Goal: Task Accomplishment & Management: Use online tool/utility

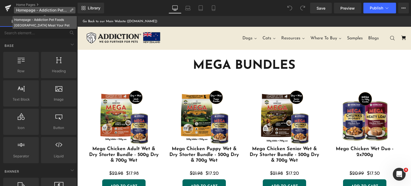
click at [41, 8] on span "Homepage - Addiction Pet Foods New Zealand Meat Your Pet" at bounding box center [41, 10] width 51 height 4
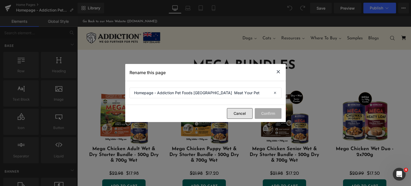
click at [238, 113] on button "Cancel" at bounding box center [240, 113] width 26 height 11
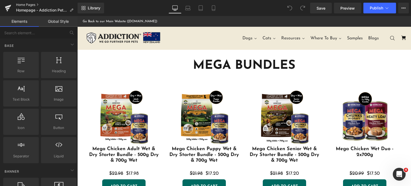
click at [25, 5] on link "Home Pages" at bounding box center [47, 5] width 62 height 4
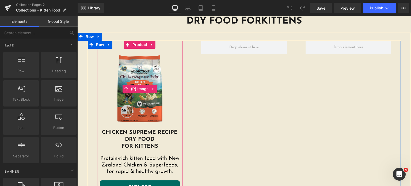
scroll to position [202, 0]
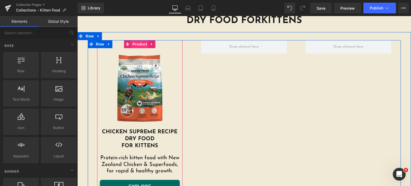
click at [136, 44] on span "Product" at bounding box center [139, 44] width 17 height 8
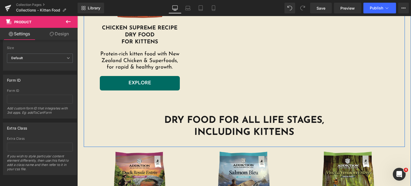
scroll to position [377, 0]
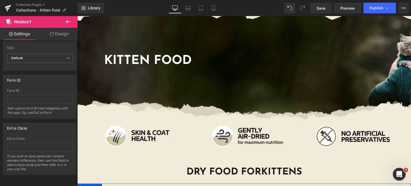
click at [136, 82] on div "Kitten Food Heading Row" at bounding box center [243, 59] width 333 height 120
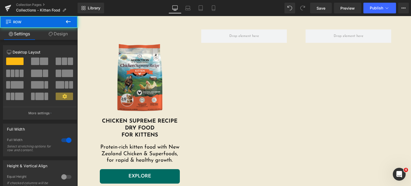
scroll to position [219, 0]
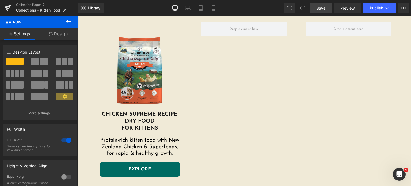
click at [319, 13] on link "Save" at bounding box center [321, 8] width 22 height 11
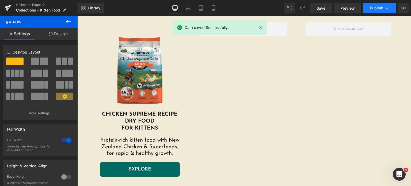
click at [365, 5] on button "Publish" at bounding box center [379, 8] width 33 height 11
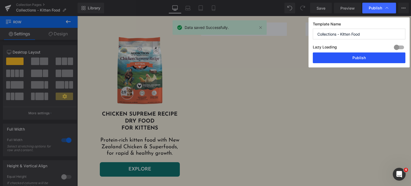
click at [345, 59] on button "Publish" at bounding box center [359, 57] width 93 height 11
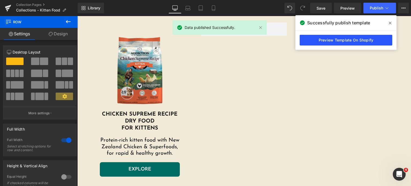
click at [364, 39] on link "Preview Template On Shopify" at bounding box center [345, 40] width 93 height 11
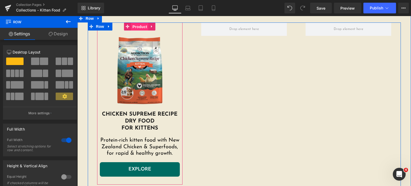
click at [136, 24] on span "Product" at bounding box center [139, 27] width 17 height 8
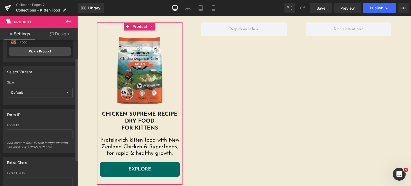
scroll to position [24, 0]
click at [47, 95] on span "Default" at bounding box center [40, 93] width 66 height 9
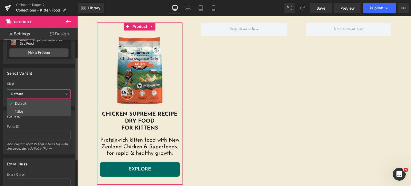
click at [47, 95] on span "Default" at bounding box center [39, 93] width 64 height 9
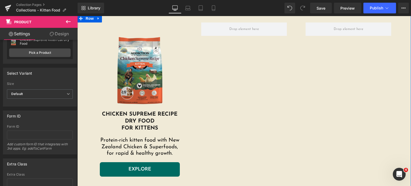
click at [143, 29] on span "Product" at bounding box center [140, 26] width 14 height 6
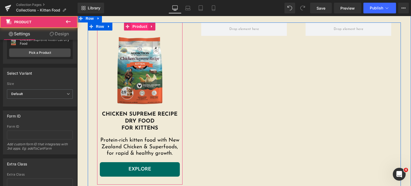
click at [140, 28] on span "Product" at bounding box center [139, 26] width 17 height 8
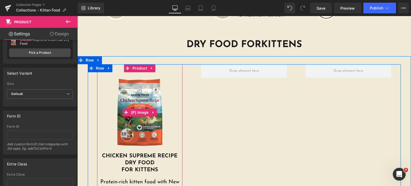
scroll to position [175, 0]
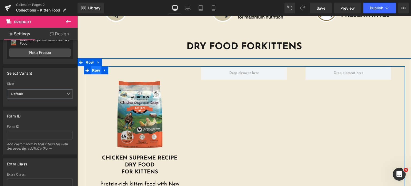
click at [95, 71] on span "Row" at bounding box center [96, 70] width 11 height 8
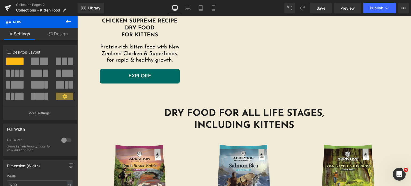
scroll to position [343, 0]
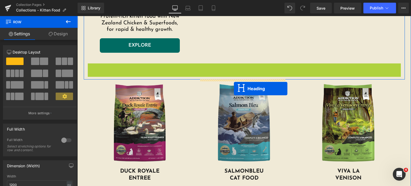
drag, startPoint x: 230, startPoint y: 87, endPoint x: 234, endPoint y: 89, distance: 3.7
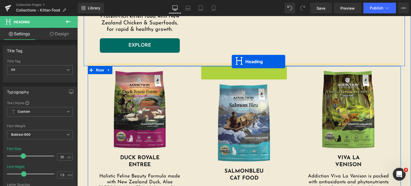
drag, startPoint x: 229, startPoint y: 98, endPoint x: 232, endPoint y: 62, distance: 36.8
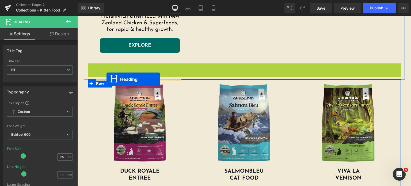
drag, startPoint x: 227, startPoint y: 85, endPoint x: 101, endPoint y: 79, distance: 125.8
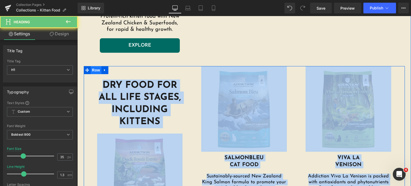
drag, startPoint x: 101, startPoint y: 79, endPoint x: 96, endPoint y: 70, distance: 10.2
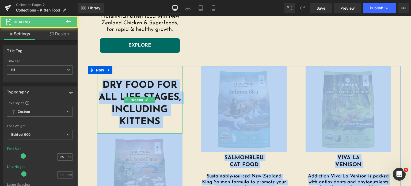
click at [151, 82] on h1 "DRY FOOD for all life stages," at bounding box center [140, 91] width 86 height 24
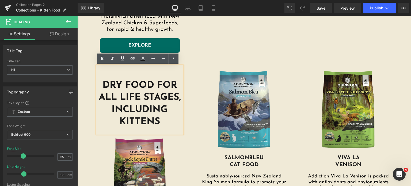
click at [98, 92] on h1 "DRY FOOD for all life stages," at bounding box center [140, 91] width 86 height 24
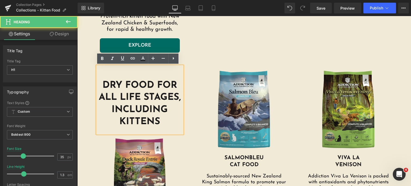
click at [88, 91] on div "DRY FOOD for all life stages, including KITTENS Heading Image DUCK ROYALE ENTRE…" at bounding box center [140, 175] width 104 height 218
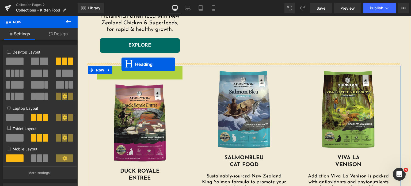
drag, startPoint x: 126, startPoint y: 101, endPoint x: 121, endPoint y: 64, distance: 36.7
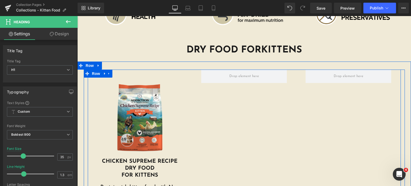
scroll to position [172, 0]
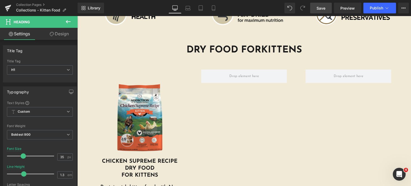
click at [316, 6] on link "Save" at bounding box center [321, 8] width 22 height 11
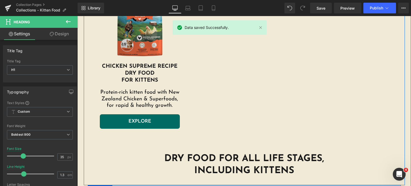
scroll to position [297, 0]
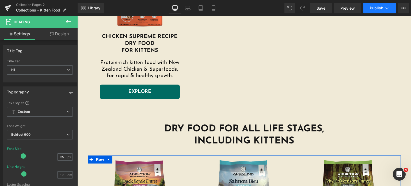
click at [375, 8] on span "Publish" at bounding box center [376, 8] width 13 height 4
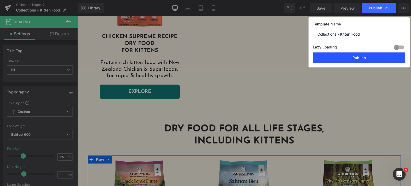
click at [342, 58] on button "Publish" at bounding box center [359, 57] width 93 height 11
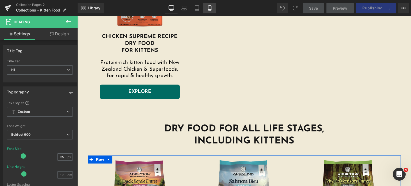
click at [210, 5] on link "Mobile" at bounding box center [209, 8] width 13 height 11
type input "30"
type input "1.2"
type input "100"
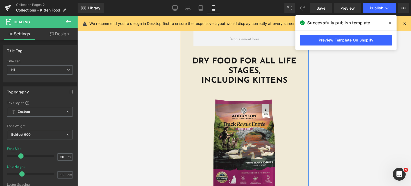
scroll to position [353, 0]
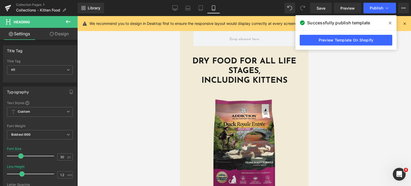
click at [386, 23] on span at bounding box center [390, 23] width 9 height 9
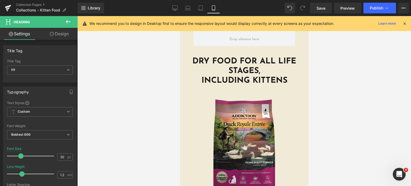
click at [407, 25] on div "We recommend you to design in Desktop first to ensure the responsive layout wou…" at bounding box center [244, 23] width 333 height 15
click at [405, 25] on icon at bounding box center [404, 23] width 5 height 5
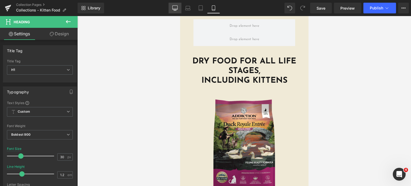
click at [175, 8] on icon at bounding box center [174, 7] width 5 height 5
type input "35"
type input "1.3"
type input "100"
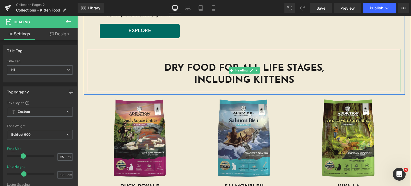
scroll to position [348, 0]
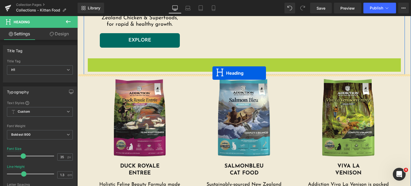
drag, startPoint x: 227, startPoint y: 82, endPoint x: 212, endPoint y: 73, distance: 17.4
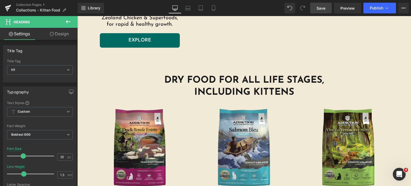
click at [321, 11] on link "Save" at bounding box center [321, 8] width 22 height 11
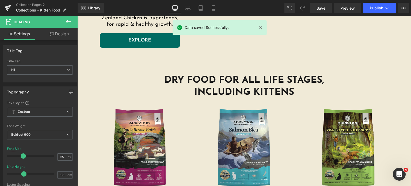
click at [368, 1] on div "Library Desktop Desktop Laptop Tablet Mobile Save Preview Publish Scheduled Vie…" at bounding box center [244, 8] width 333 height 16
click at [368, 4] on button "Publish" at bounding box center [379, 8] width 33 height 11
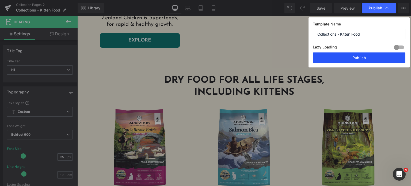
click at [351, 60] on button "Publish" at bounding box center [359, 57] width 93 height 11
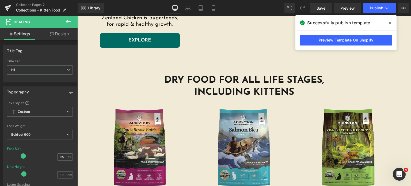
click at [392, 23] on span at bounding box center [390, 23] width 9 height 9
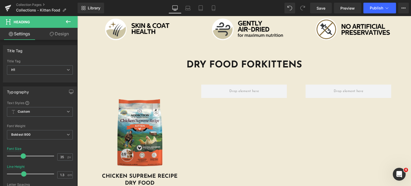
scroll to position [156, 0]
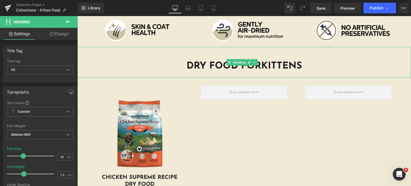
click at [182, 64] on h1 "DRY FOOD for KITTENS" at bounding box center [243, 66] width 333 height 12
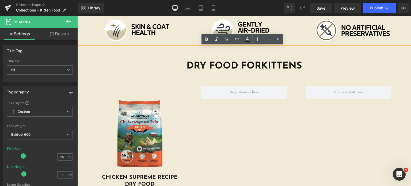
click at [235, 50] on div "DRY FOOD for KITTENS" at bounding box center [243, 62] width 333 height 31
click at [388, 50] on div "DRY FOOD for KITTENS" at bounding box center [243, 62] width 333 height 31
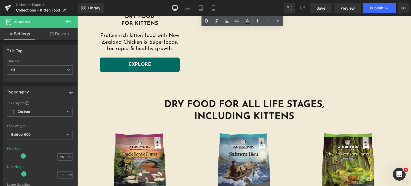
scroll to position [309, 0]
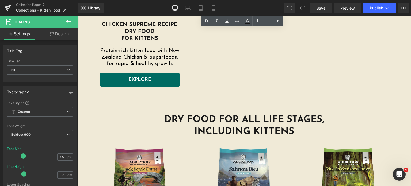
click at [274, 3] on div "Library Desktop Desktop Laptop Tablet Mobile Save Preview Publish Scheduled Vie…" at bounding box center [244, 8] width 333 height 11
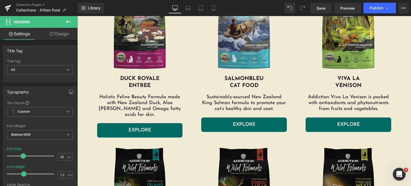
scroll to position [482, 0]
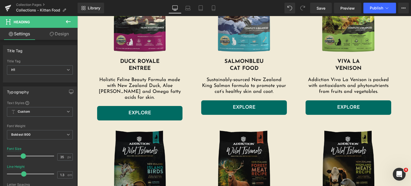
click at [275, 11] on div "Library Desktop Desktop Laptop Tablet Mobile Save Preview Publish Scheduled Vie…" at bounding box center [244, 8] width 333 height 11
click at [248, 10] on div "Library Desktop Desktop Laptop Tablet Mobile Save Preview Publish Scheduled Vie…" at bounding box center [244, 8] width 333 height 11
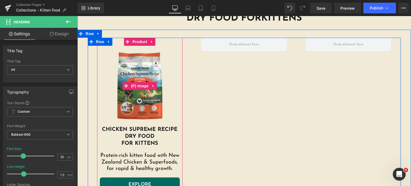
scroll to position [202, 0]
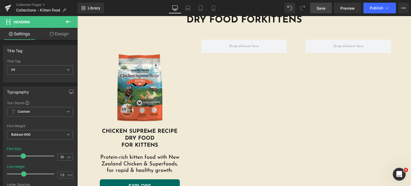
click at [316, 10] on link "Save" at bounding box center [321, 8] width 22 height 11
click at [372, 10] on span "Publish" at bounding box center [376, 8] width 13 height 4
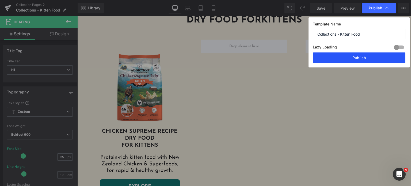
click at [340, 57] on button "Publish" at bounding box center [359, 57] width 93 height 11
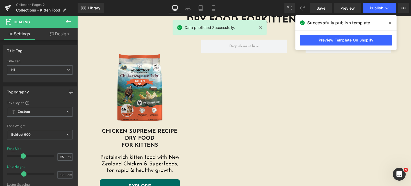
click at [390, 23] on icon at bounding box center [390, 23] width 3 height 3
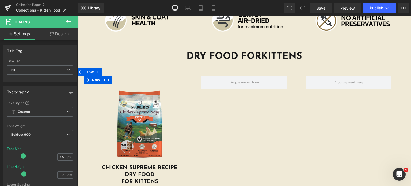
scroll to position [166, 0]
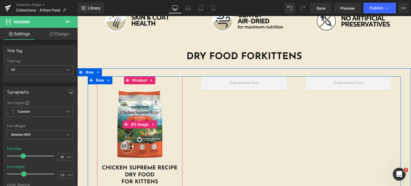
click at [138, 158] on img at bounding box center [140, 124] width 80 height 80
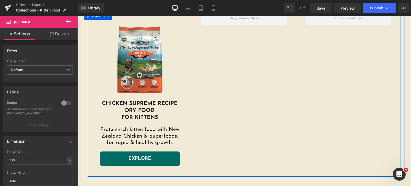
scroll to position [206, 0]
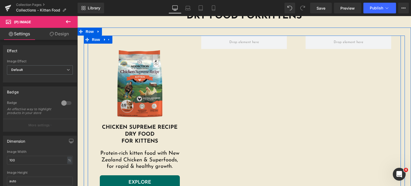
click at [178, 92] on div "Sale Off (P) Image Chicken supreme recipe Dry food for Kittens Heading Protein-…" at bounding box center [140, 117] width 86 height 162
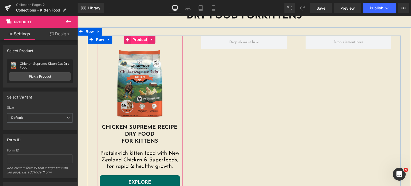
click at [138, 42] on span "Product" at bounding box center [139, 40] width 17 height 8
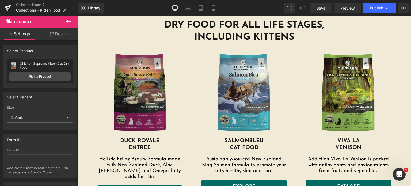
scroll to position [406, 0]
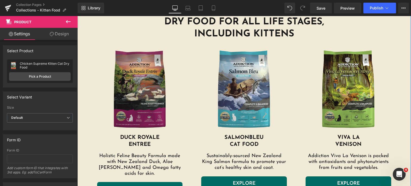
click at [141, 100] on img at bounding box center [140, 89] width 86 height 86
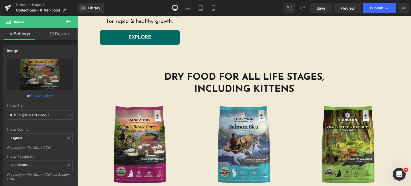
scroll to position [352, 0]
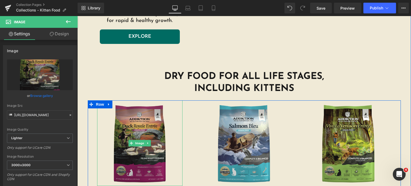
click at [139, 122] on img at bounding box center [140, 143] width 86 height 86
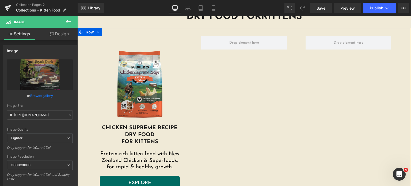
scroll to position [205, 0]
click at [131, 78] on img at bounding box center [140, 84] width 80 height 80
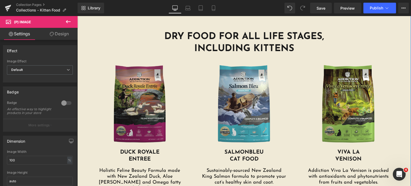
scroll to position [393, 0]
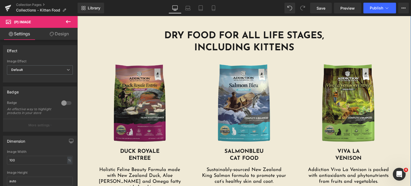
click at [143, 98] on img at bounding box center [140, 103] width 86 height 86
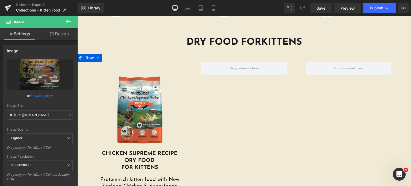
scroll to position [174, 0]
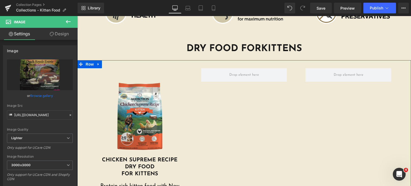
click at [131, 101] on img at bounding box center [140, 116] width 80 height 80
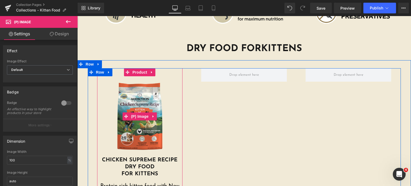
click at [136, 76] on img at bounding box center [140, 116] width 80 height 80
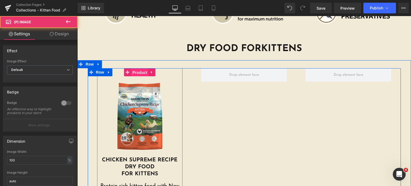
click at [136, 73] on span "Product" at bounding box center [139, 72] width 17 height 8
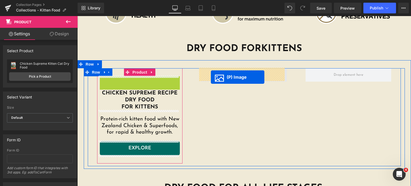
drag, startPoint x: 126, startPoint y: 114, endPoint x: 211, endPoint y: 77, distance: 92.1
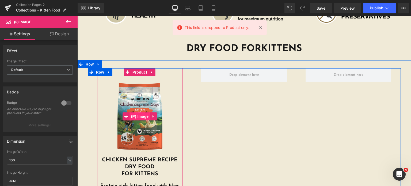
click at [134, 113] on span "(P) Image" at bounding box center [140, 116] width 20 height 8
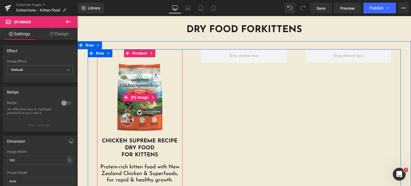
scroll to position [193, 0]
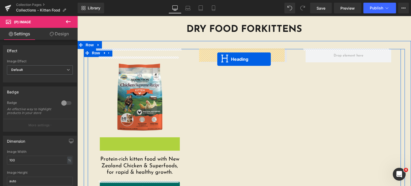
drag, startPoint x: 125, startPoint y: 149, endPoint x: 217, endPoint y: 59, distance: 128.8
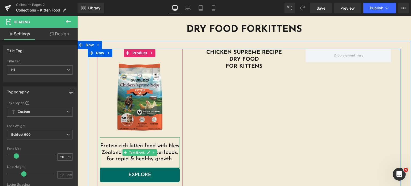
click at [120, 145] on p "Protein-rich kitten food with New Zealand Chicken & Superfoods, for rapid & hea…" at bounding box center [140, 153] width 80 height 20
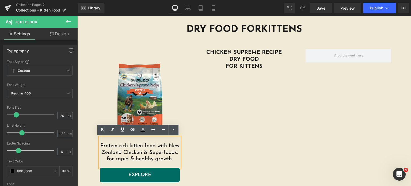
click at [233, 128] on div "Sale Off (P) Image Protein-rich kitten food with New Zealand Chicken & Superfoo…" at bounding box center [244, 121] width 313 height 144
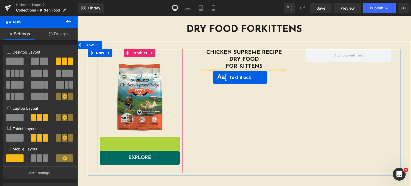
drag, startPoint x: 125, startPoint y: 152, endPoint x: 184, endPoint y: 93, distance: 83.0
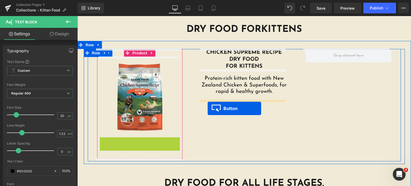
drag, startPoint x: 127, startPoint y: 146, endPoint x: 208, endPoint y: 109, distance: 88.6
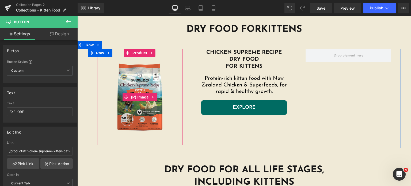
click at [133, 89] on img at bounding box center [140, 97] width 80 height 80
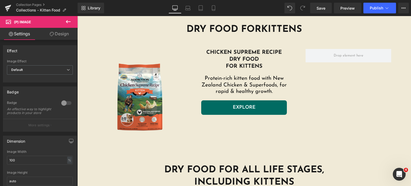
click at [70, 20] on icon at bounding box center [68, 21] width 6 height 6
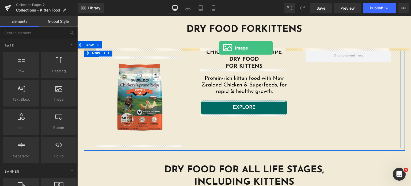
drag, startPoint x: 131, startPoint y: 103, endPoint x: 219, endPoint y: 48, distance: 103.6
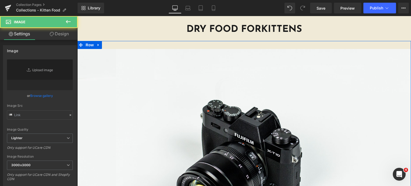
type input "//d1um8515vdn9kb.cloudfront.net/images/parallax.jpg"
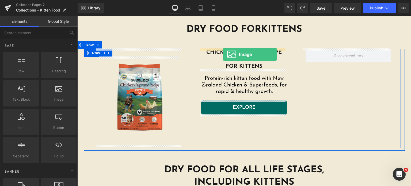
drag, startPoint x: 121, startPoint y: 99, endPoint x: 223, endPoint y: 54, distance: 111.1
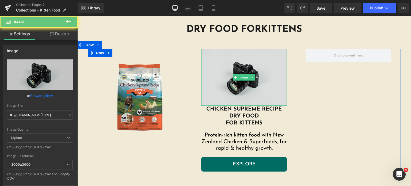
click at [228, 63] on img at bounding box center [244, 77] width 86 height 57
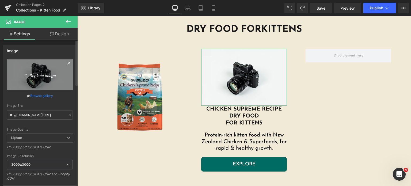
click at [33, 72] on icon "Replace Image" at bounding box center [39, 74] width 43 height 7
type input "C:\fakepath\chicken-supreme-adult-cat.png.webp"
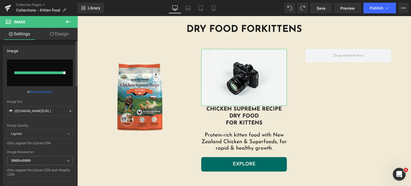
type input "https://ucarecdn.com/3a55f736-bf7d-4969-a182-f0a03e8b4684/-/format/auto/-/previ…"
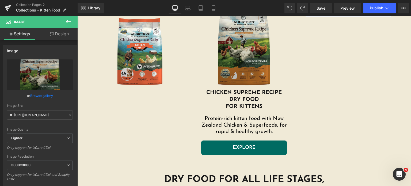
scroll to position [227, 0]
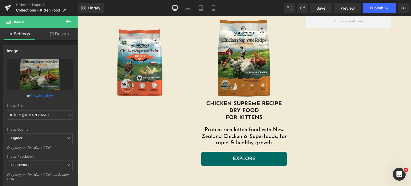
click at [67, 23] on icon at bounding box center [68, 21] width 5 height 3
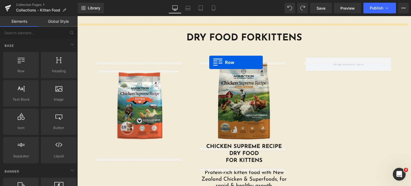
scroll to position [179, 0]
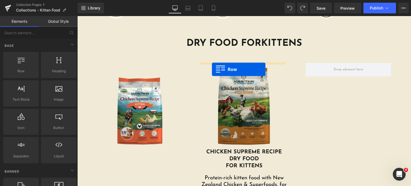
drag, startPoint x: 102, startPoint y: 79, endPoint x: 212, endPoint y: 69, distance: 110.1
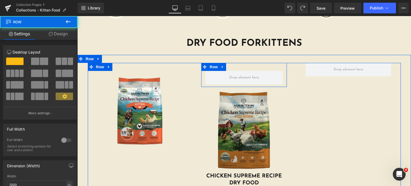
scroll to position [207, 0]
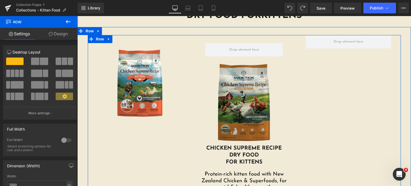
click at [243, 85] on img at bounding box center [244, 102] width 86 height 86
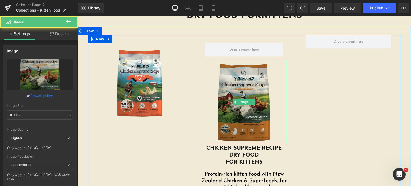
type input "https://ucarecdn.com/3a55f736-bf7d-4969-a182-f0a03e8b4684/-/format/auto/-/previ…"
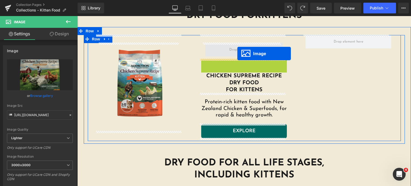
drag, startPoint x: 236, startPoint y: 102, endPoint x: 237, endPoint y: 53, distance: 49.2
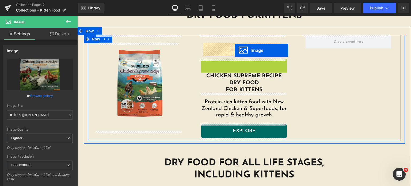
drag, startPoint x: 233, startPoint y: 99, endPoint x: 235, endPoint y: 51, distance: 48.4
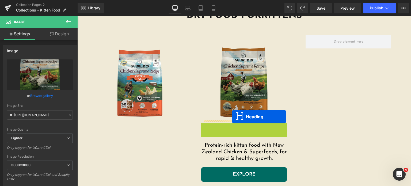
drag, startPoint x: 228, startPoint y: 135, endPoint x: 232, endPoint y: 117, distance: 18.4
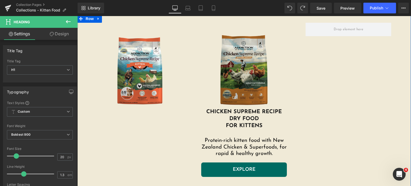
scroll to position [220, 0]
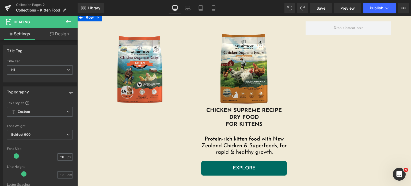
click at [217, 134] on div "Protein-rich kitten food with New Zealand Chicken & Superfoods, for rapid & hea…" at bounding box center [244, 145] width 86 height 30
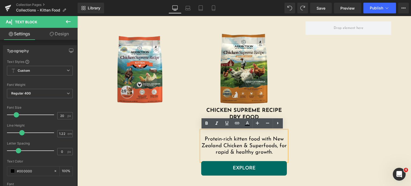
click at [186, 139] on div "Sale Off (P) Image Product Image Chicken supreme recipe Dry food for Kittens He…" at bounding box center [244, 99] width 313 height 156
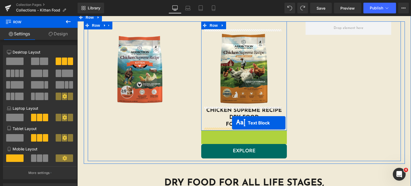
drag, startPoint x: 227, startPoint y: 147, endPoint x: 232, endPoint y: 123, distance: 25.0
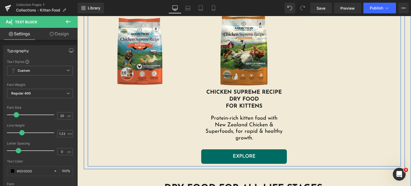
scroll to position [241, 0]
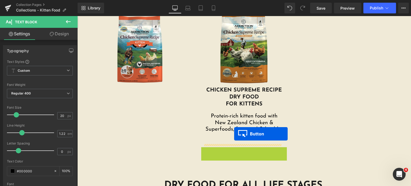
drag, startPoint x: 231, startPoint y: 154, endPoint x: 234, endPoint y: 134, distance: 20.5
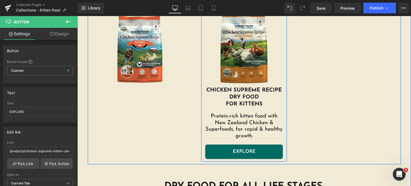
scroll to position [224, 0]
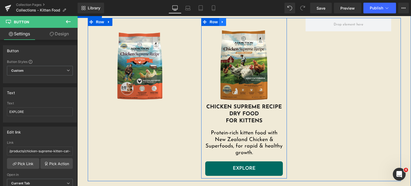
click at [222, 21] on icon at bounding box center [222, 22] width 1 height 2
click at [229, 23] on icon at bounding box center [230, 22] width 4 height 4
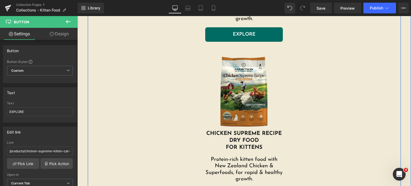
scroll to position [357, 0]
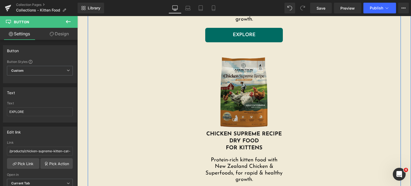
click at [212, 61] on img at bounding box center [244, 92] width 78 height 78
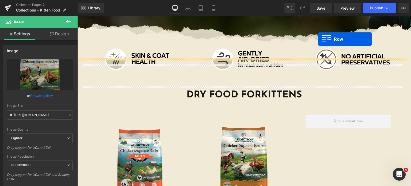
scroll to position [111, 0]
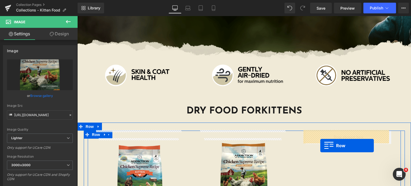
drag, startPoint x: 200, startPoint y: 50, endPoint x: 216, endPoint y: 116, distance: 68.1
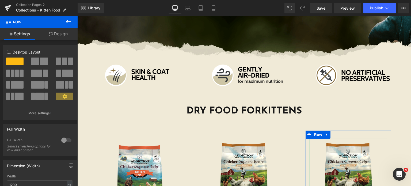
click at [64, 21] on button at bounding box center [68, 22] width 19 height 12
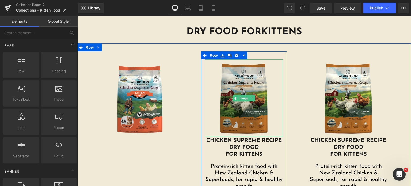
scroll to position [189, 0]
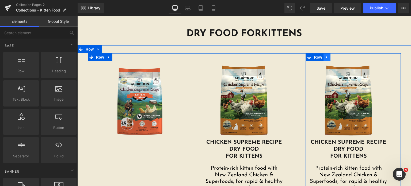
click at [325, 58] on icon at bounding box center [327, 57] width 4 height 4
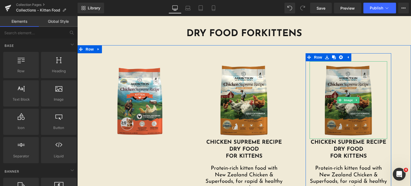
click at [333, 93] on img at bounding box center [348, 100] width 78 height 78
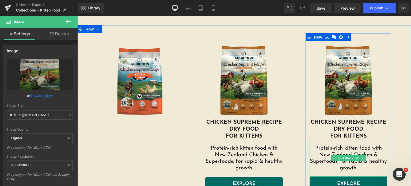
scroll to position [209, 0]
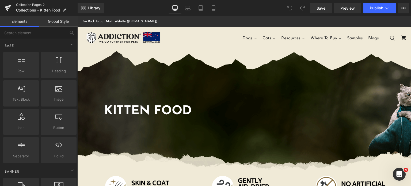
click at [26, 5] on link "Collection Pages" at bounding box center [47, 5] width 62 height 4
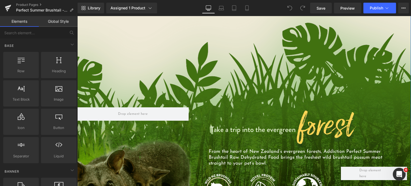
scroll to position [456, 0]
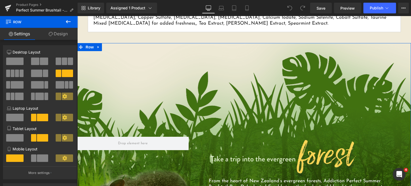
click at [62, 39] on link "Design" at bounding box center [58, 34] width 39 height 12
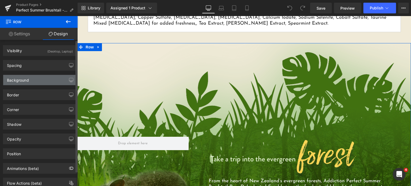
click at [33, 82] on div "Background" at bounding box center [39, 80] width 73 height 10
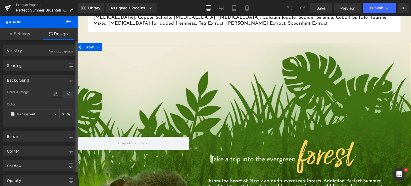
click at [66, 97] on icon at bounding box center [68, 94] width 10 height 7
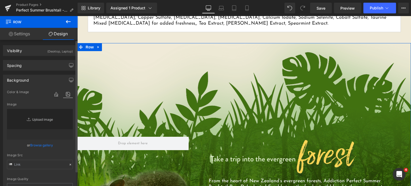
click at [32, 126] on link "Replace Image" at bounding box center [40, 124] width 66 height 31
type input "C:\fakepath\Phase-3-05-PSB-01A-Main.png"
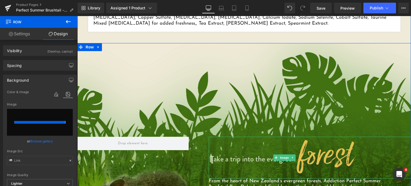
type input "https://ucarecdn.com/180e4430-5f41-49dd-a38a-38070ab838ca/-/format/auto/-/previ…"
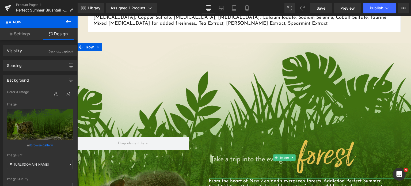
click at [230, 137] on img at bounding box center [285, 158] width 152 height 42
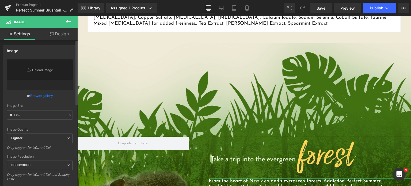
click at [37, 95] on link "Browse gallery" at bounding box center [41, 95] width 23 height 9
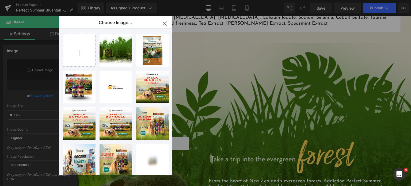
click at [166, 22] on icon "button" at bounding box center [164, 23] width 9 height 9
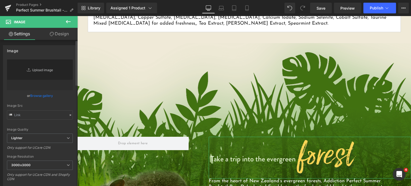
click at [40, 67] on link "Replace Image" at bounding box center [40, 74] width 66 height 31
type input "C:\fakepath\Phase-3-04-VVD-01C-Header-Field.png.webp"
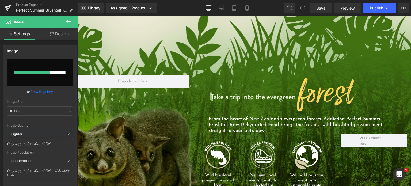
scroll to position [518, 0]
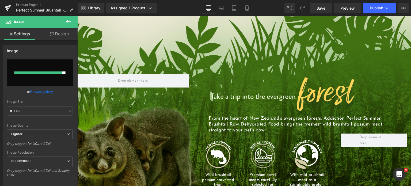
type input "https://ucarecdn.com/5f8fc1bc-68ba-44e1-9f62-4c1c73ce1c5c/-/format/auto/-/previ…"
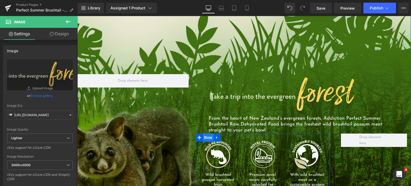
click at [211, 134] on span "Row" at bounding box center [208, 137] width 11 height 8
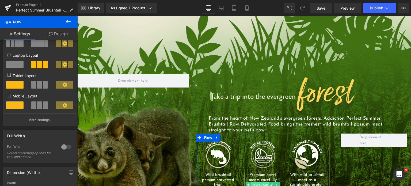
scroll to position [539, 0]
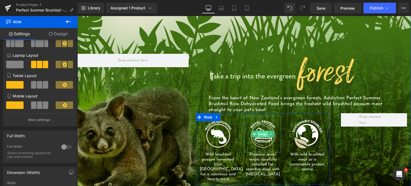
click at [259, 131] on span "Image" at bounding box center [262, 134] width 11 height 6
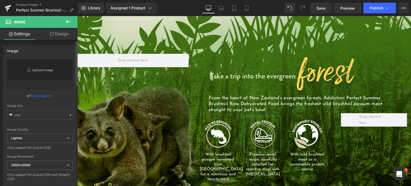
click at [41, 70] on link "Replace Image" at bounding box center [40, 74] width 66 height 31
type input "C:\fakepath\Phase-3-04-OKF-01B-Icon-03-300x300.png.webp"
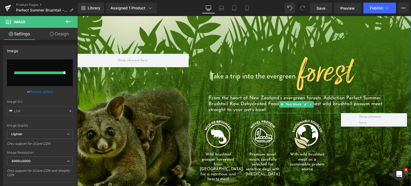
type input "https://ucarecdn.com/1e282462-f864-45b7-8ea0-912d03d201ce/-/format/auto/-/previ…"
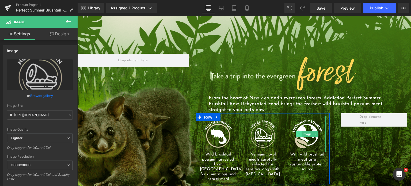
click at [303, 131] on span "Image" at bounding box center [307, 134] width 11 height 6
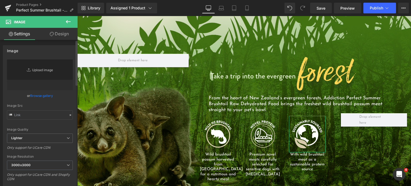
click at [47, 71] on link "Replace Image" at bounding box center [40, 74] width 66 height 31
type input "C:\fakepath\Phase-3-05-PSB-01B-Icon-01.png.webp"
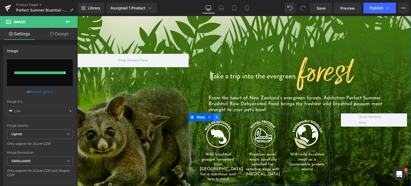
type input "https://ucarecdn.com/0200c387-59ba-412e-9fac-9bee16f17341/-/format/auto/-/previ…"
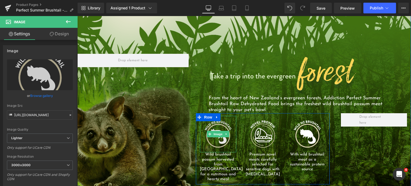
click at [221, 116] on img at bounding box center [218, 134] width 37 height 37
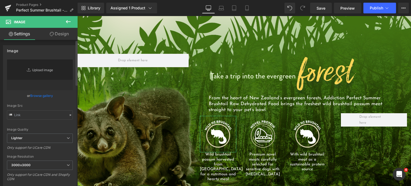
click at [39, 72] on link "Replace Image" at bounding box center [40, 74] width 66 height 31
type input "C:\fakepath\Phase-3-01-SBD-01B-Icon-04.png"
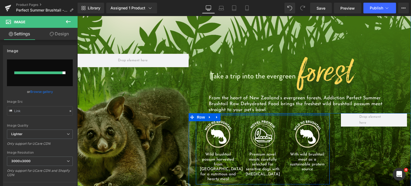
type input "https://ucarecdn.com/36131ce2-f8e5-4283-abd3-ce435f01419c/-/format/auto/-/previ…"
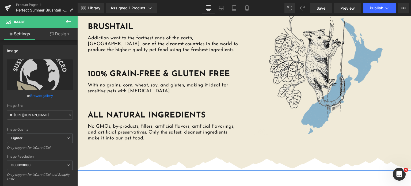
scroll to position [1264, 0]
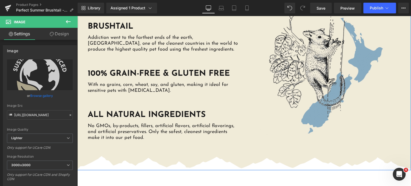
click at [290, 61] on img at bounding box center [324, 72] width 152 height 152
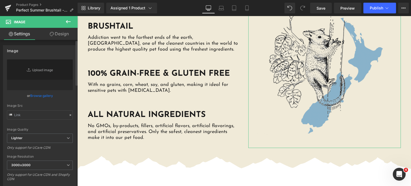
click at [37, 97] on link "Browse gallery" at bounding box center [41, 95] width 23 height 9
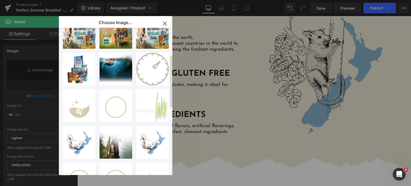
scroll to position [0, 0]
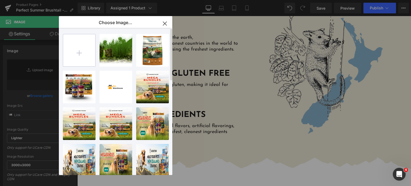
click at [82, 51] on input "file" at bounding box center [79, 50] width 32 height 32
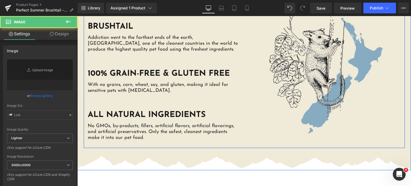
click at [280, 50] on img at bounding box center [324, 72] width 152 height 152
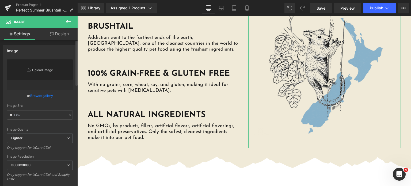
click at [36, 74] on link "Replace Image" at bounding box center [40, 74] width 66 height 31
type input "C:\fakepath\Phase-3-05-PSB-05-Claims-01.png"
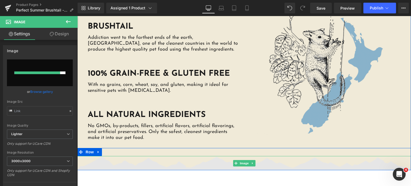
type input "https://ucarecdn.com/9d357e37-f72a-4573-b27b-a7fffa60a533/-/format/auto/-/previ…"
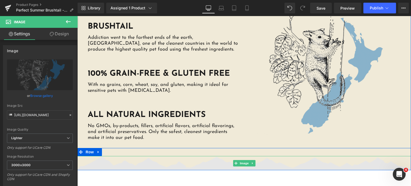
click at [261, 156] on img at bounding box center [243, 163] width 333 height 14
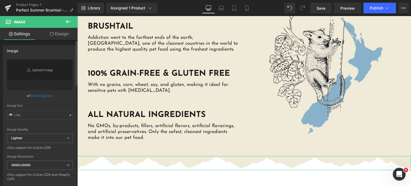
click at [49, 100] on div "Image Quality Lighter Lightest Lighter Lighter Lightest Only support for UCare …" at bounding box center [40, 96] width 66 height 74
click at [41, 95] on link "Browse gallery" at bounding box center [41, 95] width 23 height 9
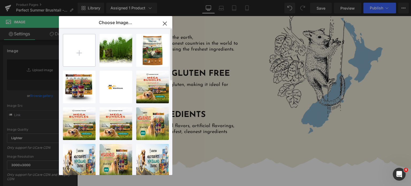
click at [85, 43] on input "file" at bounding box center [79, 50] width 32 height 32
type input "C:\fakepath\torn-paper-divider-new.png.webp"
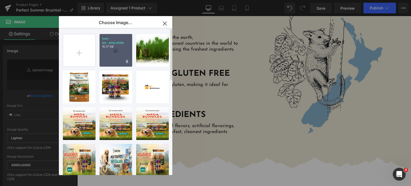
click at [110, 43] on p "torn-pa...png.webp" at bounding box center [115, 41] width 27 height 8
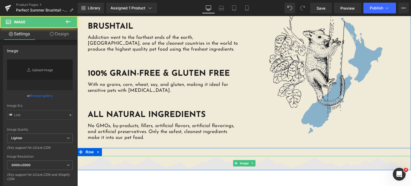
click at [117, 156] on img at bounding box center [243, 163] width 333 height 14
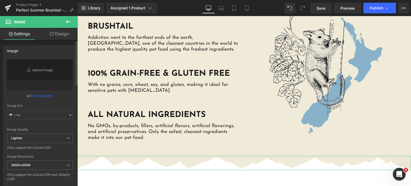
click at [36, 93] on link "Browse gallery" at bounding box center [41, 95] width 23 height 9
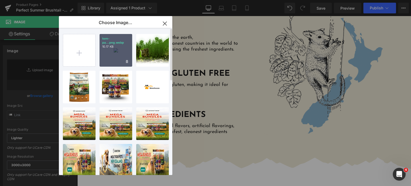
click at [106, 54] on div "torn-pa...png.webp 10.17 KB" at bounding box center [115, 50] width 33 height 33
type input "https://ucarecdn.com/4c9e8952-81d4-412c-ace7-b365100ad912/-/format/auto/-/previ…"
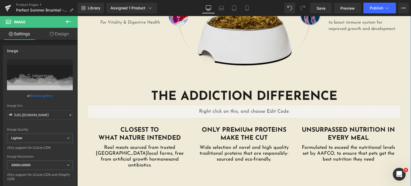
scroll to position [927, 0]
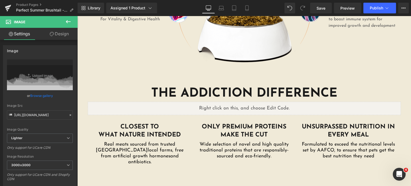
click at [69, 22] on icon at bounding box center [68, 21] width 6 height 6
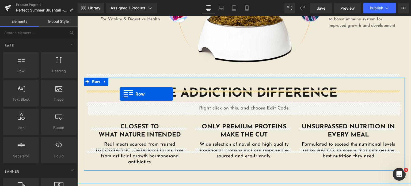
drag, startPoint x: 94, startPoint y: 77, endPoint x: 120, endPoint y: 94, distance: 30.4
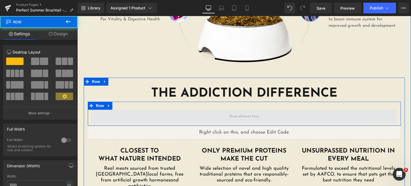
click at [166, 110] on span at bounding box center [244, 116] width 305 height 13
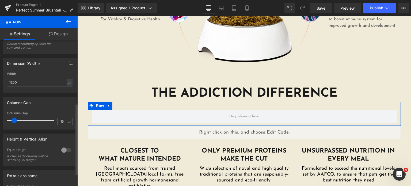
scroll to position [137, 0]
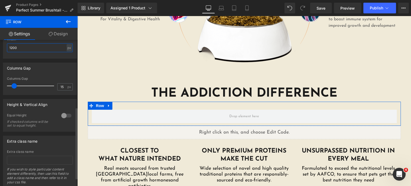
drag, startPoint x: 21, startPoint y: 44, endPoint x: 0, endPoint y: 44, distance: 21.1
click at [0, 44] on div "Dimension (Width) 1200px Width 1200 px % px" at bounding box center [40, 38] width 80 height 39
type input "640"
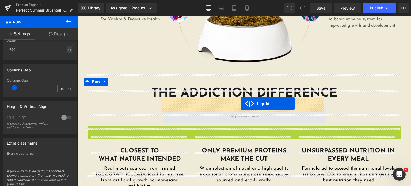
drag, startPoint x: 229, startPoint y: 117, endPoint x: 241, endPoint y: 103, distance: 18.4
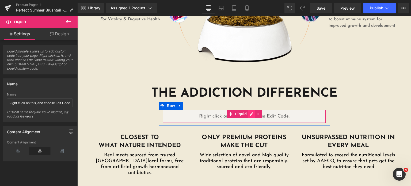
click at [250, 110] on div "Liquid" at bounding box center [244, 116] width 163 height 13
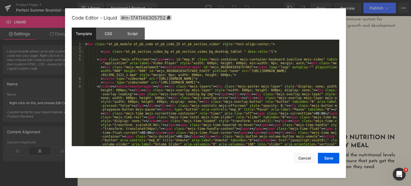
click at [152, 91] on div "< div class = "et_pb_module et_pb_code et_pb_code_25 et_pb_section_video" style…" at bounding box center [210, 134] width 253 height 185
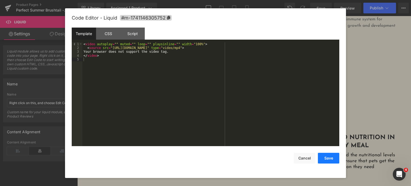
click at [324, 160] on button "Save" at bounding box center [328, 158] width 21 height 11
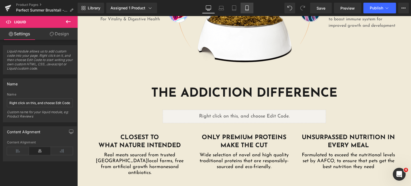
click at [251, 6] on link "Mobile" at bounding box center [246, 8] width 13 height 11
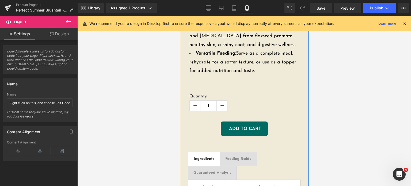
scroll to position [480, 0]
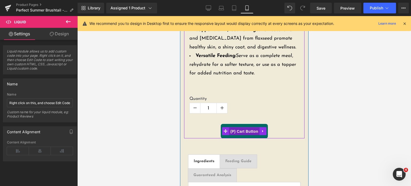
click at [232, 131] on span "(P) Cart Button" at bounding box center [244, 131] width 30 height 8
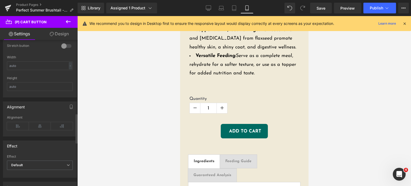
scroll to position [348, 0]
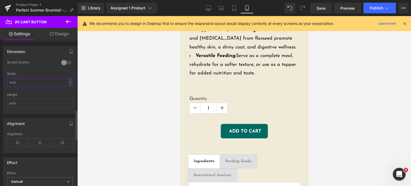
click at [39, 81] on input "text" at bounding box center [40, 82] width 66 height 9
click at [62, 63] on div at bounding box center [66, 62] width 13 height 9
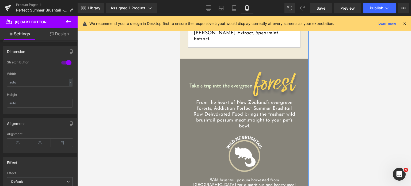
scroll to position [753, 0]
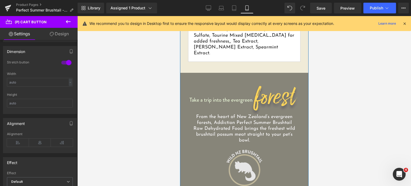
click at [237, 144] on img at bounding box center [244, 168] width 48 height 48
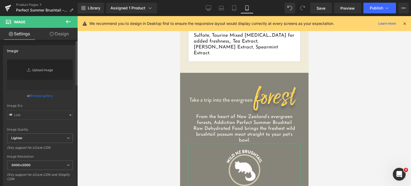
click at [33, 74] on link "Replace Image" at bounding box center [40, 74] width 66 height 31
click at [32, 95] on link "Browse gallery" at bounding box center [41, 95] width 23 height 9
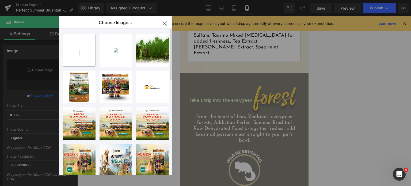
click at [78, 52] on input "file" at bounding box center [79, 50] width 32 height 32
type input "C:\fakepath\Phase-3-01-SBD-01B-Icon-04.png"
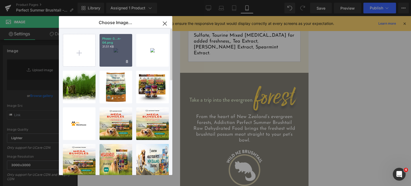
click at [115, 46] on p "31.51 KB" at bounding box center [115, 47] width 27 height 4
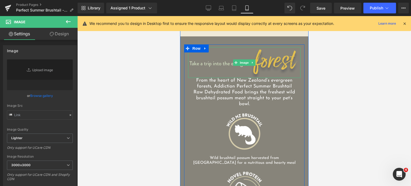
scroll to position [790, 0]
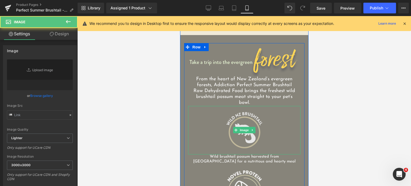
click at [243, 106] on img at bounding box center [244, 130] width 48 height 48
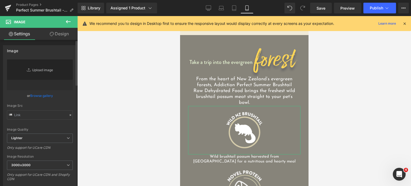
click at [46, 68] on link "Replace Image" at bounding box center [40, 74] width 66 height 31
type input "C:\fakepath\Phase-3-01-SBD-01B-Icon-04.png"
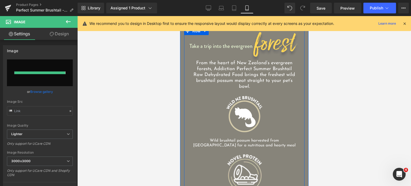
scroll to position [806, 0]
type input "https://ucarecdn.com/76408bf1-afbf-44c6-bed0-548f58468c26/-/format/auto/-/previ…"
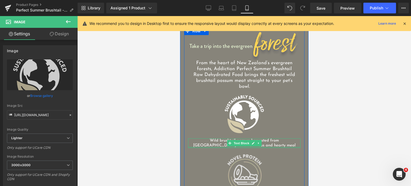
click at [240, 148] on img at bounding box center [244, 173] width 51 height 51
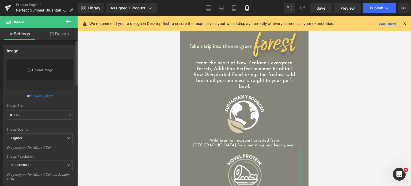
click at [40, 71] on link "Replace Image" at bounding box center [40, 74] width 66 height 31
type input "C:\fakepath\Phase-3-04-OKF-01B-Icon-03-300x300.png.webp"
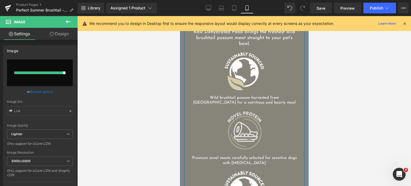
type input "https://ucarecdn.com/fa708df8-a16a-4bc8-8286-66f1ac37e835/-/format/auto/-/previ…"
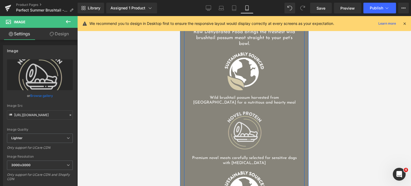
scroll to position [855, 0]
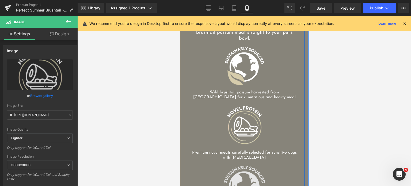
click at [228, 160] on img at bounding box center [244, 185] width 51 height 51
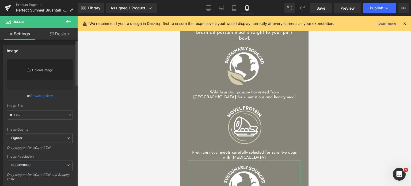
click at [50, 77] on link "Replace Image" at bounding box center [40, 74] width 66 height 31
type input "C:\fakepath\Phase-3-05-PSB-01B-Icon-01.png.webp"
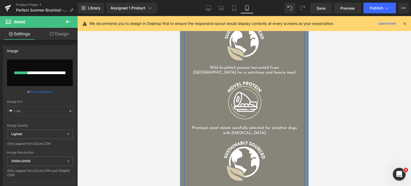
scroll to position [956, 0]
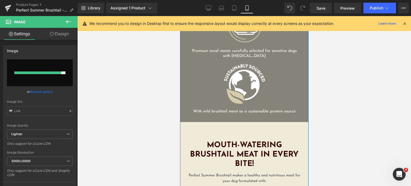
type input "https://ucarecdn.com/85c7d222-9509-441d-a90b-47473b539d57/-/format/auto/-/previ…"
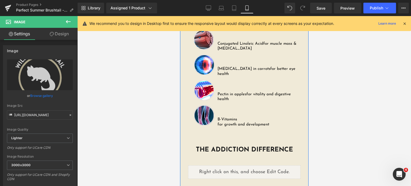
scroll to position [1120, 0]
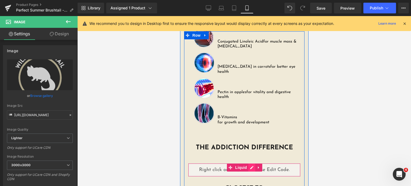
click at [250, 163] on div "Liquid" at bounding box center [244, 169] width 112 height 13
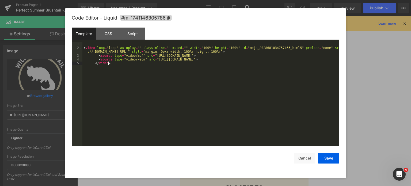
click at [137, 95] on div "< video loop = "loop" autoplay = "" playsinline = "" muted = "" width = "100%" …" at bounding box center [210, 98] width 257 height 112
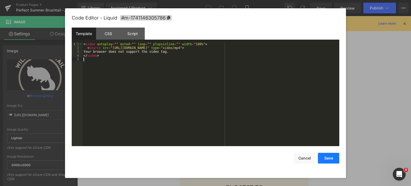
click at [325, 156] on button "Save" at bounding box center [328, 158] width 21 height 11
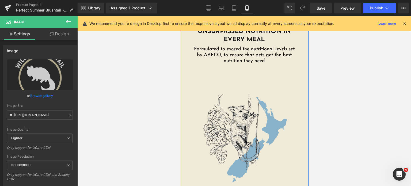
scroll to position [1353, 0]
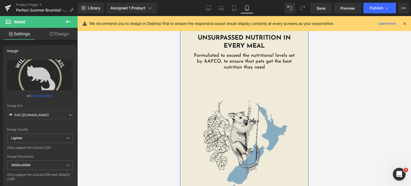
click at [208, 106] on img at bounding box center [244, 143] width 112 height 112
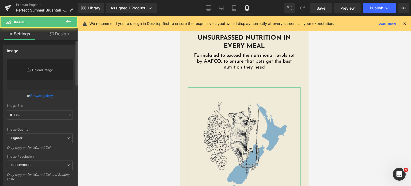
click at [31, 76] on link "Replace Image" at bounding box center [40, 74] width 66 height 31
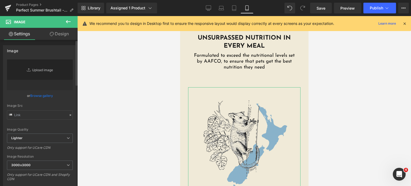
type input "C:\fakepath\Phase-3-05-PSB-05-Claims-01.png"
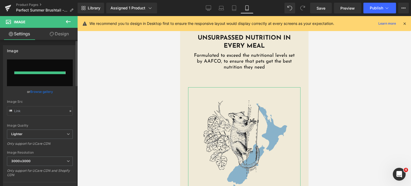
type input "https://ucarecdn.com/3683cfc4-ce20-464f-8f22-940ef91a039f/-/format/auto/-/previ…"
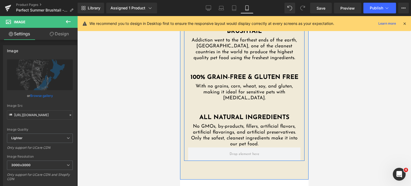
scroll to position [1535, 0]
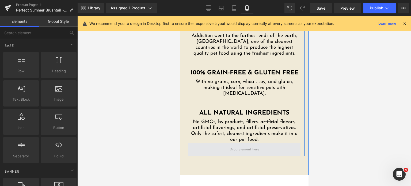
click at [237, 145] on span at bounding box center [243, 149] width 33 height 9
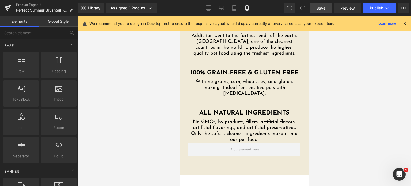
click at [317, 8] on span "Save" at bounding box center [320, 8] width 9 height 6
click at [376, 10] on button "Publish" at bounding box center [379, 8] width 33 height 11
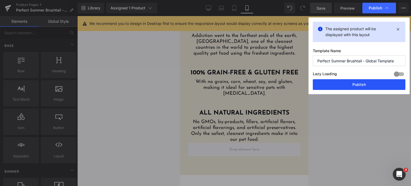
click at [320, 86] on button "Publish" at bounding box center [359, 84] width 93 height 11
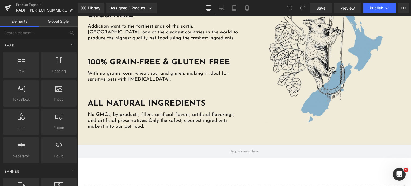
scroll to position [1248, 0]
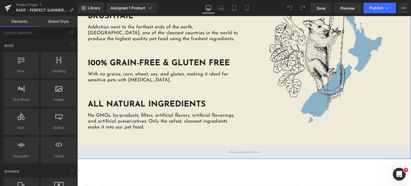
click at [225, 145] on span at bounding box center [243, 151] width 333 height 13
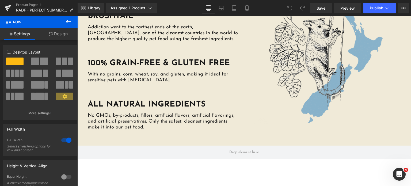
click at [68, 26] on button at bounding box center [68, 22] width 19 height 12
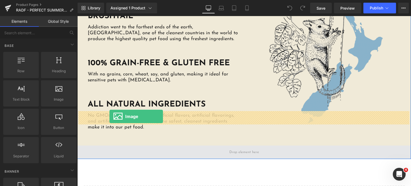
drag, startPoint x: 133, startPoint y: 111, endPoint x: 109, endPoint y: 116, distance: 23.9
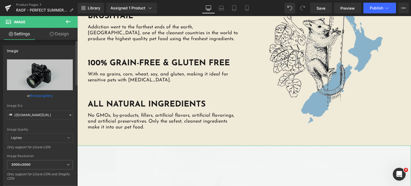
click at [43, 94] on link "Browse gallery" at bounding box center [41, 95] width 23 height 9
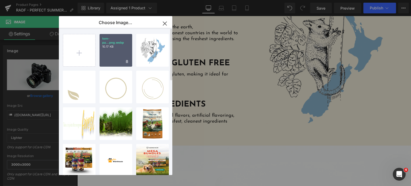
click at [126, 54] on div "torn-pa...png.webp 10.17 KB" at bounding box center [115, 50] width 33 height 33
type input "https://ucarecdn.com/4c9e8952-81d4-412c-ace7-b365100ad912/-/format/auto/-/previ…"
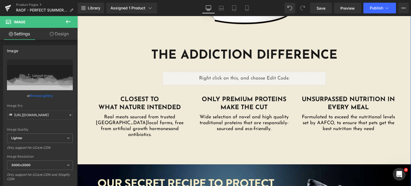
scroll to position [928, 0]
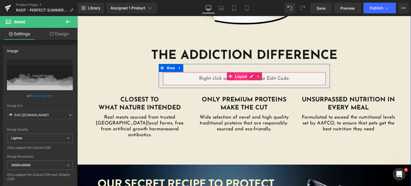
click at [245, 72] on span "Liquid" at bounding box center [241, 76] width 14 height 8
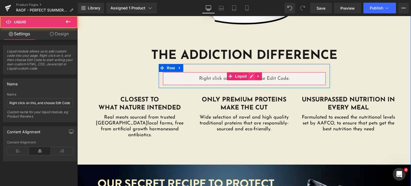
click at [247, 72] on div "Liquid" at bounding box center [244, 78] width 163 height 13
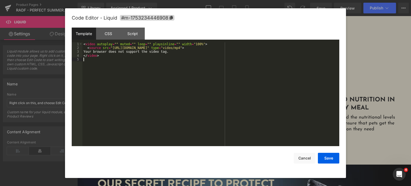
click at [187, 58] on div "< video autoplay = "" muted = "" loop = "" playsinline = "" width = "100%" > < …" at bounding box center [210, 98] width 257 height 112
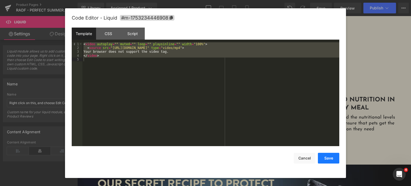
click at [333, 156] on button "Save" at bounding box center [328, 158] width 21 height 11
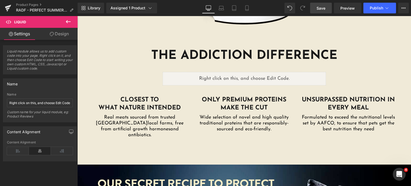
click at [313, 11] on link "Save" at bounding box center [321, 8] width 22 height 11
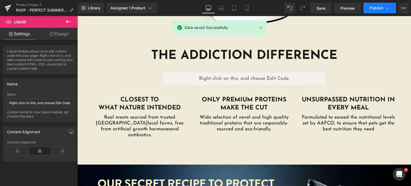
click at [366, 7] on button "Publish" at bounding box center [379, 8] width 33 height 11
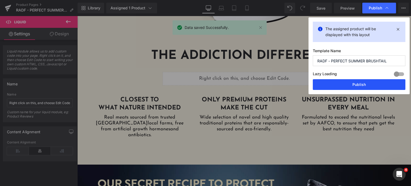
click at [352, 85] on button "Publish" at bounding box center [359, 84] width 93 height 11
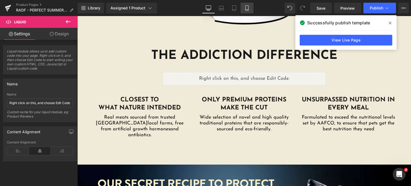
click at [244, 9] on icon at bounding box center [246, 7] width 5 height 5
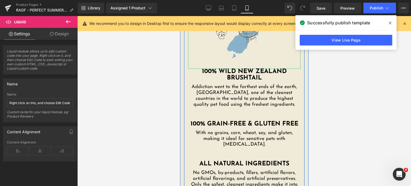
scroll to position [1425, 0]
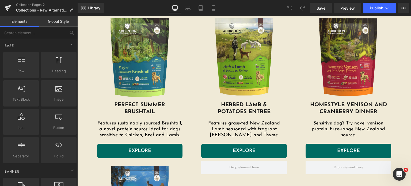
scroll to position [212, 0]
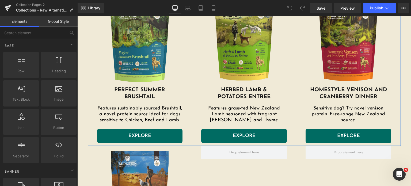
click at [142, 86] on div "Perfect Summer Brushtail Heading" at bounding box center [140, 93] width 86 height 14
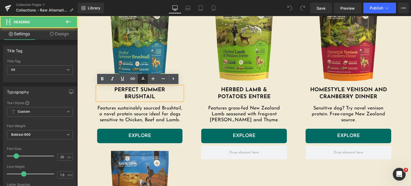
click at [146, 76] on link at bounding box center [143, 79] width 10 height 10
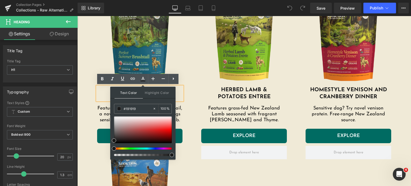
click at [133, 49] on img at bounding box center [140, 42] width 86 height 88
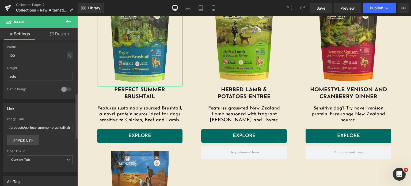
scroll to position [171, 0]
click at [30, 137] on link "Pick Link" at bounding box center [23, 140] width 32 height 11
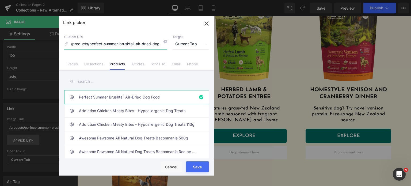
drag, startPoint x: 118, startPoint y: 42, endPoint x: 176, endPoint y: 49, distance: 57.9
click at [176, 49] on div "Link picker Back to Library Insert Custom URL /products/perfect-summer-brushtai…" at bounding box center [136, 95] width 155 height 159
click at [115, 90] on link "Perfect Summer Brushtail Air-Dried Dog Food" at bounding box center [138, 96] width 118 height 13
click at [92, 84] on input "text" at bounding box center [136, 81] width 144 height 12
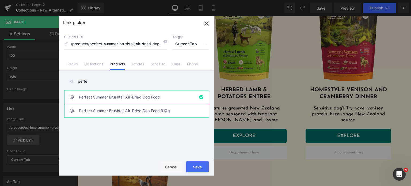
type input "perfe"
click at [97, 104] on link "Perfect Summer Brushtail Air-Dried Dog Food 910g" at bounding box center [138, 110] width 118 height 13
click at [98, 98] on link "Perfect Summer Brushtail Air-Dried Dog Food" at bounding box center [138, 96] width 118 height 13
type input "/products/perfect-summer-brushtail-air-dried-dog-food"
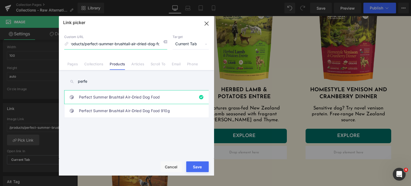
drag, startPoint x: 142, startPoint y: 42, endPoint x: 194, endPoint y: 37, distance: 51.6
click at [194, 37] on div "Custom URL /products/perfect-summer-brushtail-air-dried-dog-food Target Current…" at bounding box center [136, 42] width 144 height 14
click at [195, 172] on button "Save" at bounding box center [197, 166] width 22 height 11
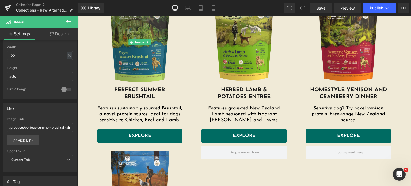
click at [139, 72] on img at bounding box center [140, 42] width 86 height 88
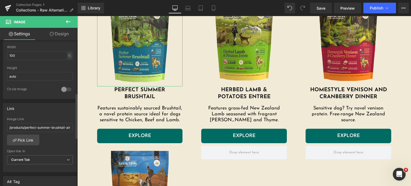
click at [60, 122] on div "Image Link /products/perfect-summer-brushtail-air-dried-dog-food" at bounding box center [40, 125] width 66 height 17
click at [54, 126] on input "/products/perfect-summer-brushtail-air-dried-dog-food" at bounding box center [40, 127] width 66 height 9
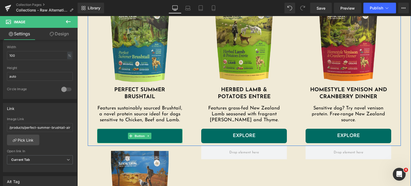
click at [123, 137] on link "EXPLORE" at bounding box center [140, 136] width 86 height 14
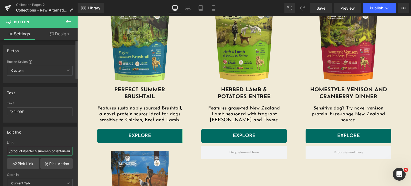
click at [55, 151] on input "/products/perfect-summer-brushtail-air-dried-dog-food-910g" at bounding box center [40, 151] width 66 height 9
type input "/products/perfect-summer-brushtail-air-dried-dog-food"
click at [315, 10] on link "Save" at bounding box center [321, 8] width 22 height 11
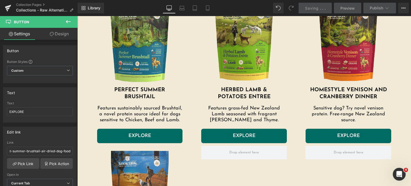
scroll to position [0, 0]
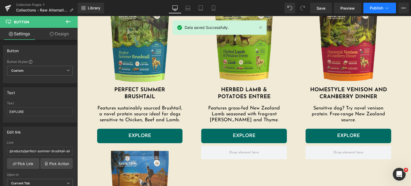
click at [376, 10] on button "Publish" at bounding box center [379, 8] width 33 height 11
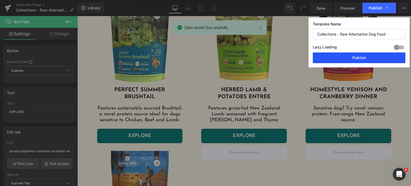
click at [363, 57] on button "Publish" at bounding box center [359, 57] width 93 height 11
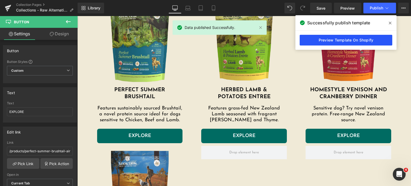
click at [348, 38] on link "Preview Template On Shopify" at bounding box center [345, 40] width 93 height 11
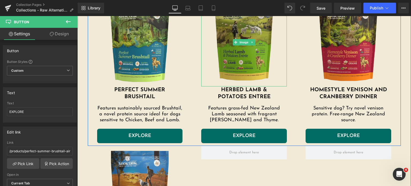
click at [235, 58] on img at bounding box center [244, 42] width 86 height 88
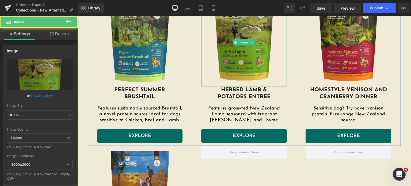
type input "[URL][DOMAIN_NAME]"
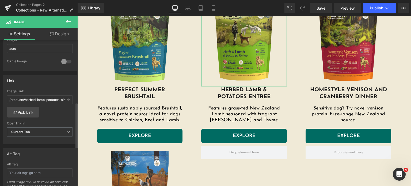
scroll to position [202, 0]
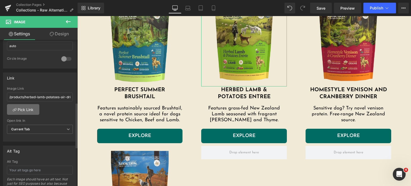
click at [21, 107] on link "Pick Link" at bounding box center [23, 109] width 32 height 11
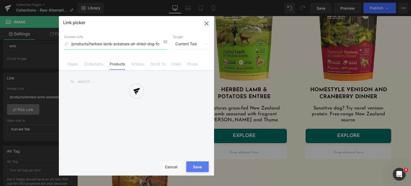
scroll to position [0, 0]
click at [106, 81] on div "Link picker Back to Library Insert Custom URL /products/herbed-lamb-potatoes-ai…" at bounding box center [136, 95] width 155 height 159
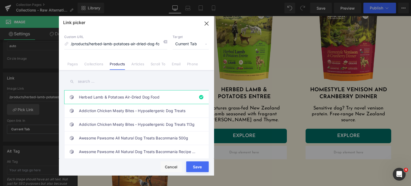
click at [106, 81] on input "text" at bounding box center [136, 81] width 144 height 12
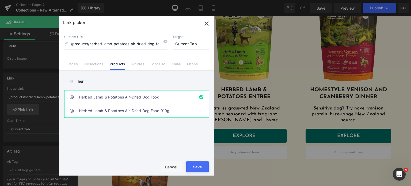
type input "her"
click at [112, 111] on link "Herbed Lamb & Potatoes Air-Dried Dog Food 910g" at bounding box center [138, 110] width 118 height 13
click at [121, 98] on link "Herbed Lamb & Potatoes Air-Dried Dog Food" at bounding box center [138, 96] width 118 height 13
type input "/products/herbed-lamb-potatoes-air-dried-dog-food"
click at [128, 39] on input "/products/herbed-lamb-potatoes-air-dried-dog-food" at bounding box center [115, 44] width 103 height 10
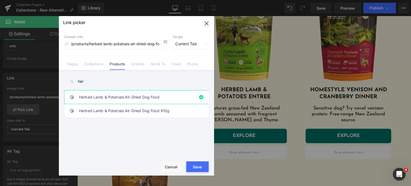
click at [191, 171] on button "Save" at bounding box center [197, 166] width 22 height 11
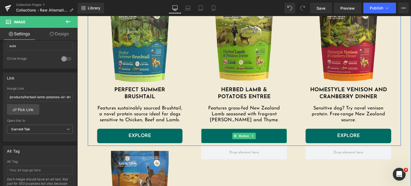
click at [222, 133] on link "EXPLORE" at bounding box center [244, 136] width 86 height 14
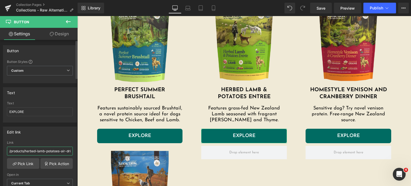
click at [57, 149] on input "/products/herbed-lamb-potatoes-air-dried-dog-food-910g" at bounding box center [40, 151] width 66 height 9
type input "/products/herbed-lamb-potatoes-air-dried-dog-food"
click at [325, 8] on span "Save" at bounding box center [320, 8] width 9 height 6
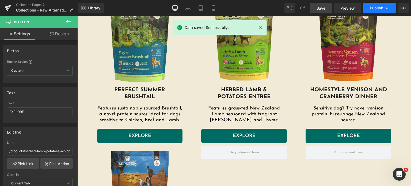
click at [367, 9] on button "Publish" at bounding box center [379, 8] width 33 height 11
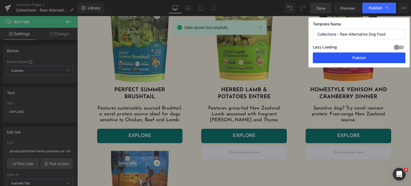
click at [338, 53] on button "Publish" at bounding box center [359, 57] width 93 height 11
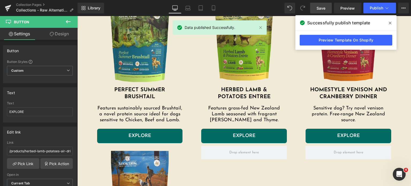
click at [378, 39] on link "Preview Template On Shopify" at bounding box center [345, 40] width 93 height 11
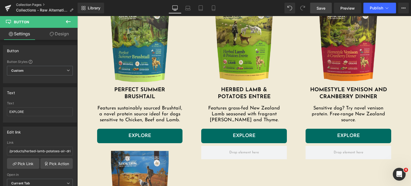
click at [30, 6] on link "Collection Pages" at bounding box center [47, 5] width 62 height 4
